Goal: Transaction & Acquisition: Purchase product/service

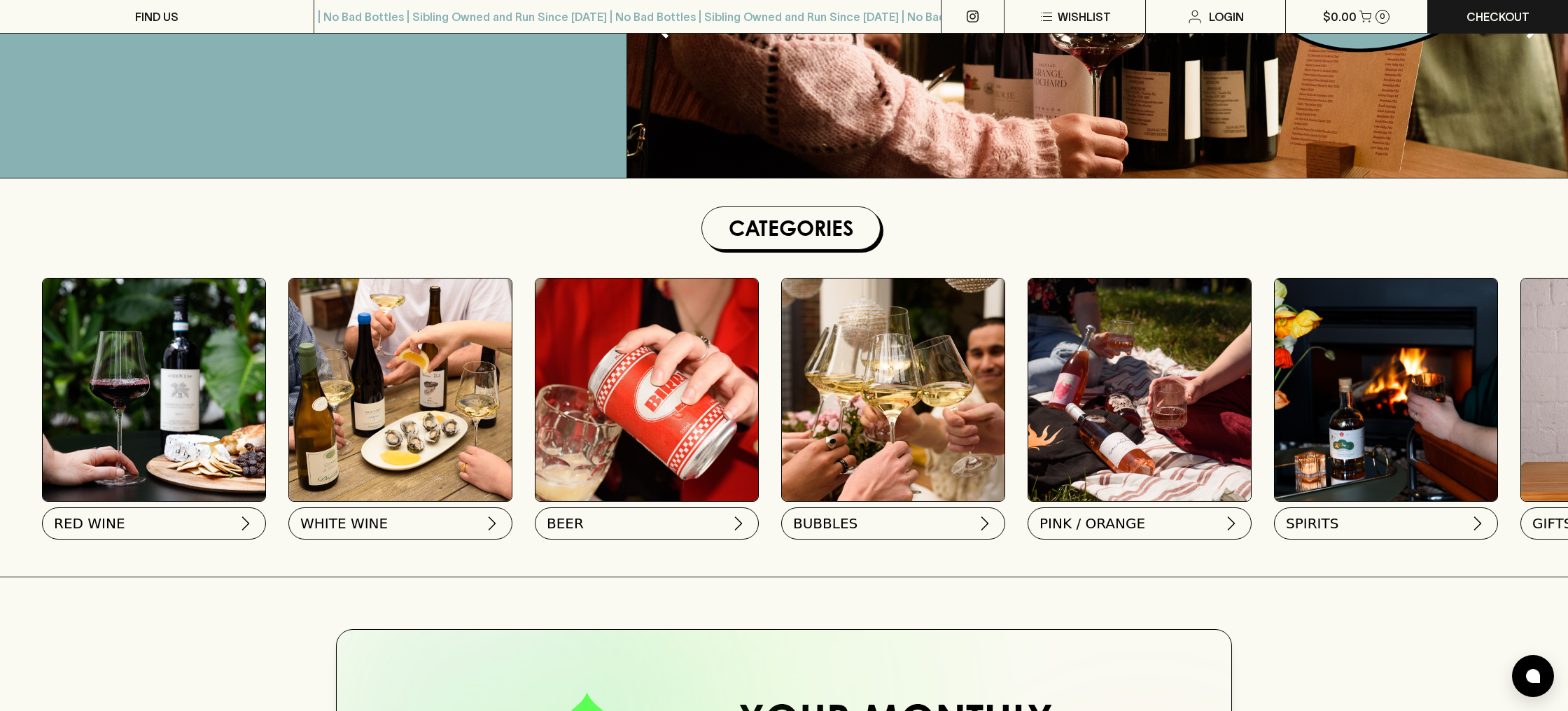
scroll to position [249, 0]
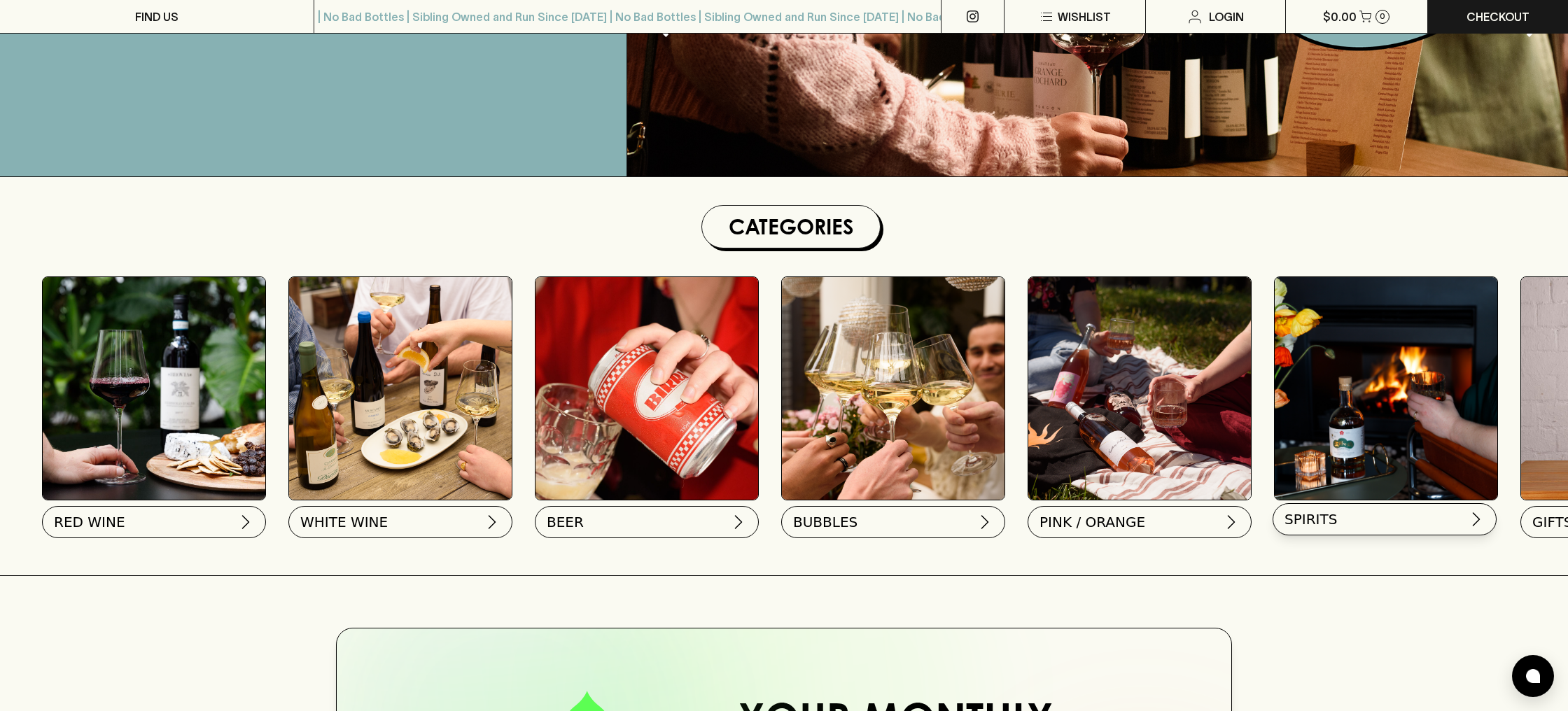
click at [1476, 520] on img at bounding box center [1477, 520] width 17 height 17
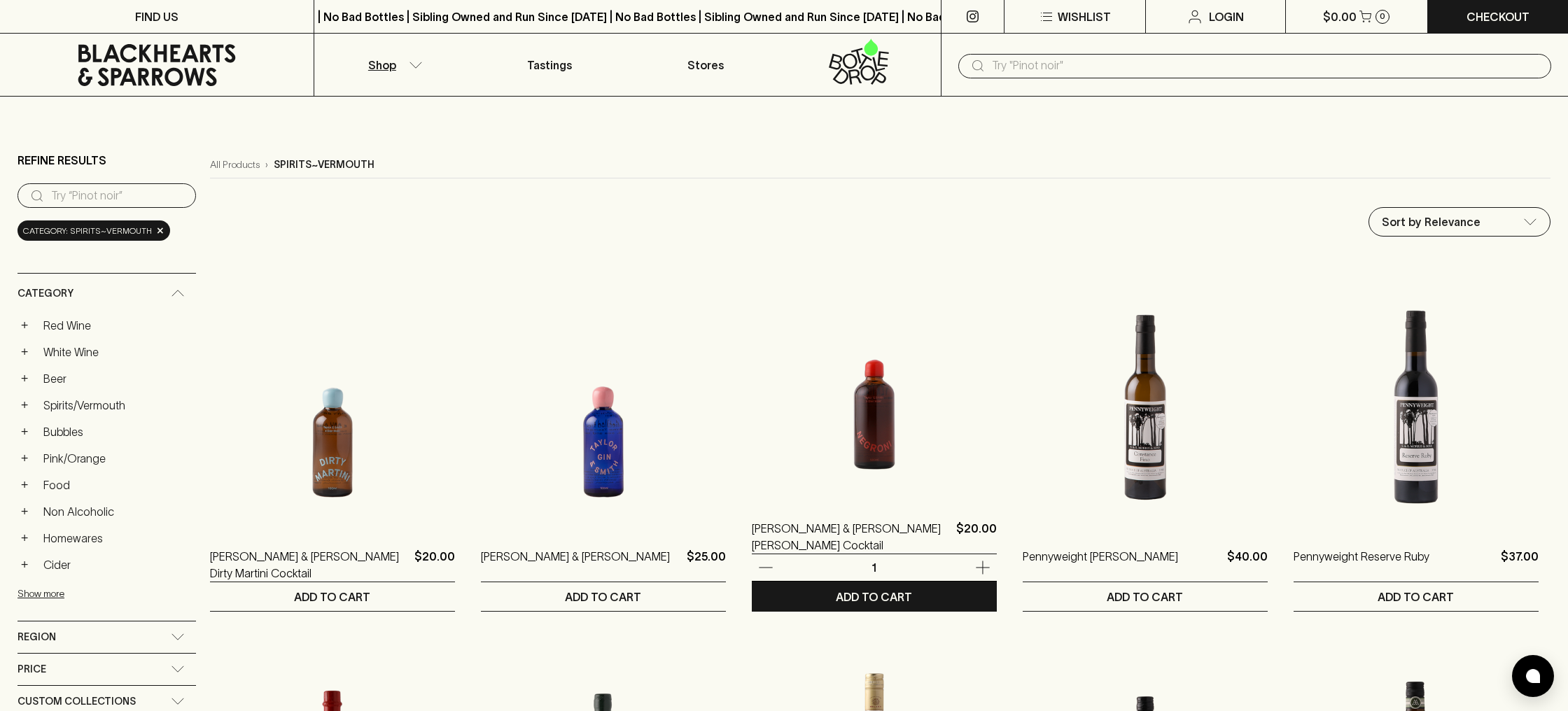
click at [873, 449] on img at bounding box center [874, 377] width 245 height 245
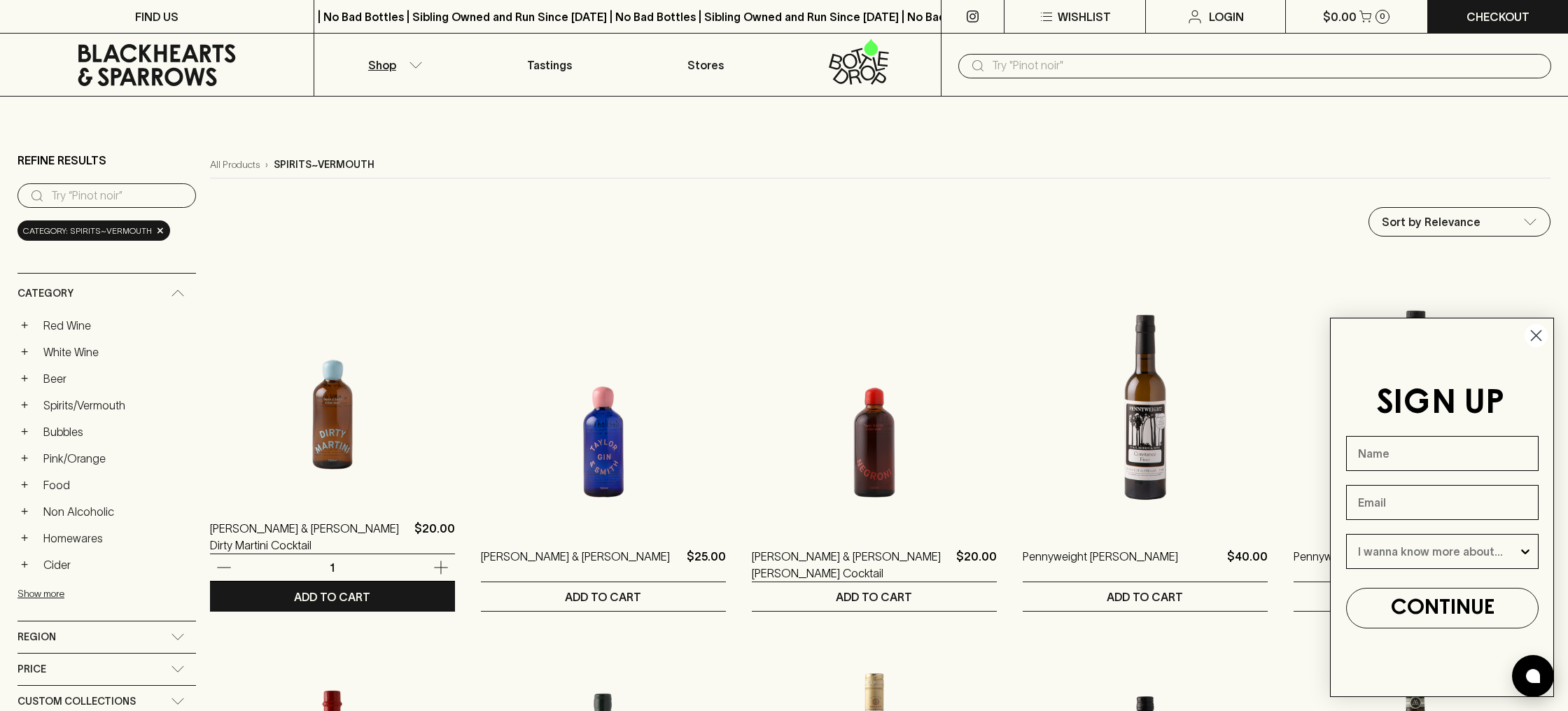
click at [345, 444] on img at bounding box center [333, 377] width 245 height 245
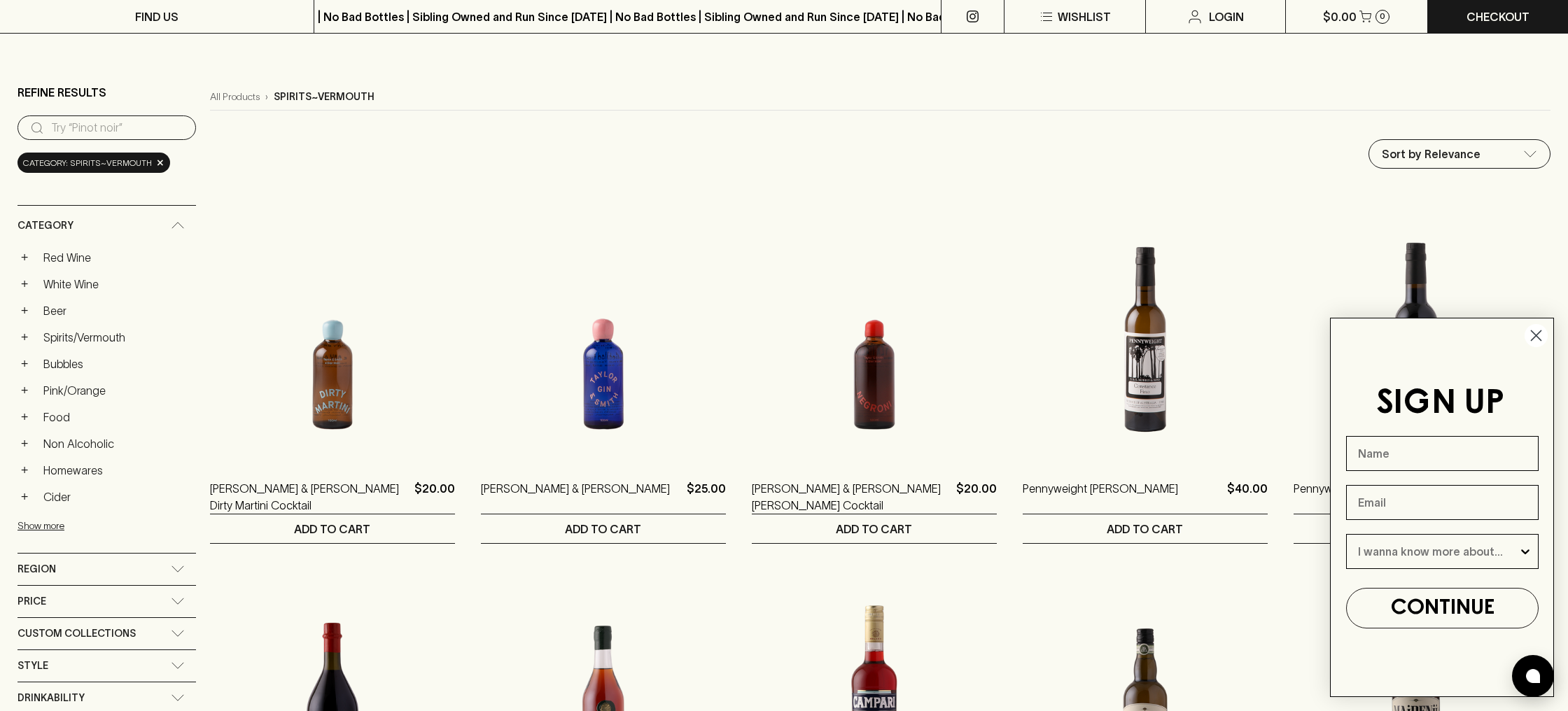
scroll to position [107, 0]
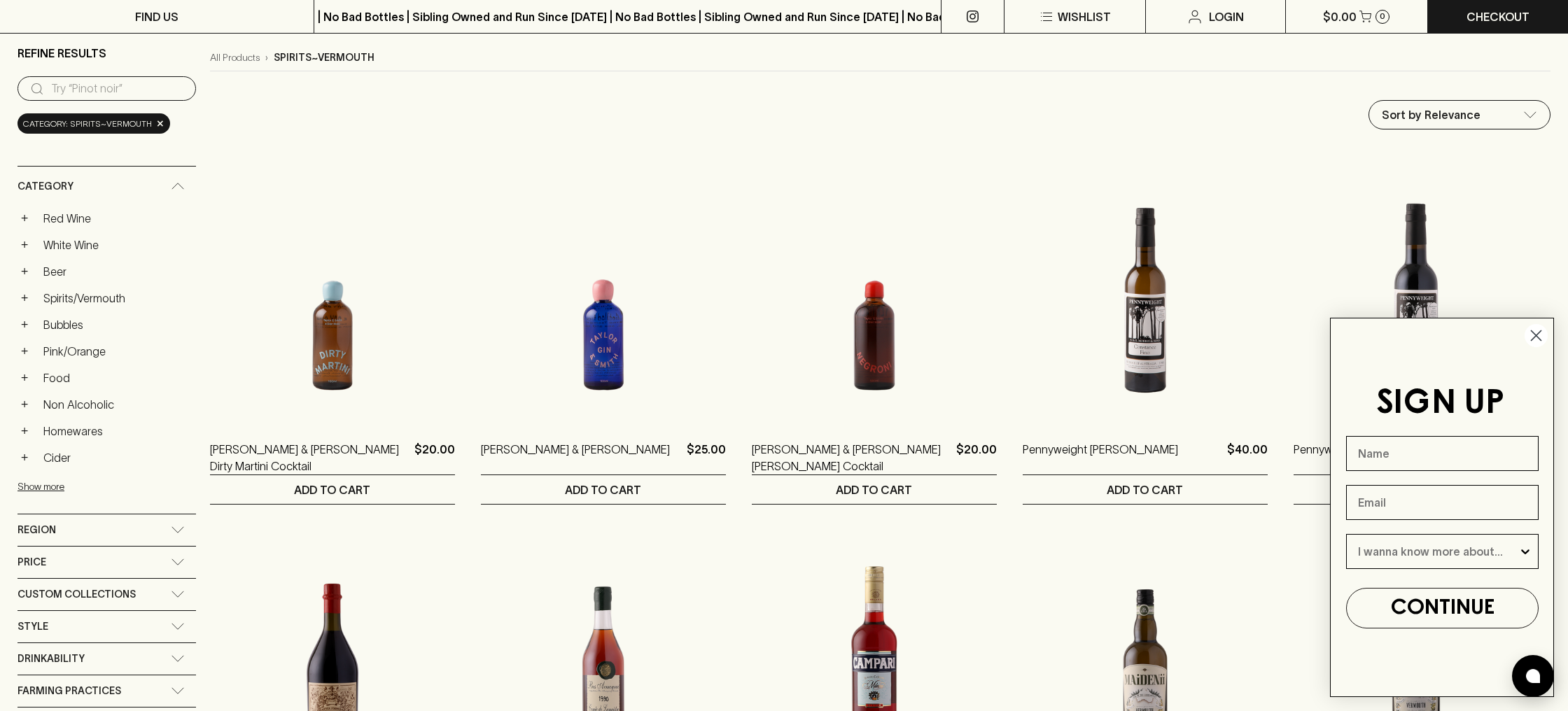
click at [621, 336] on img at bounding box center [603, 297] width 245 height 245
